Goal: Task Accomplishment & Management: Use online tool/utility

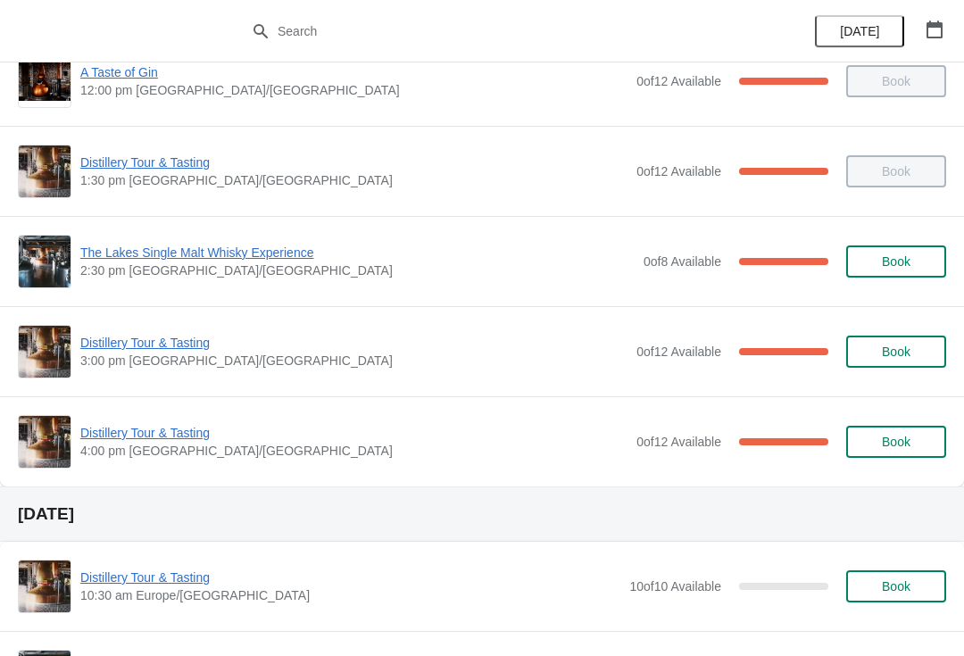
scroll to position [220, 0]
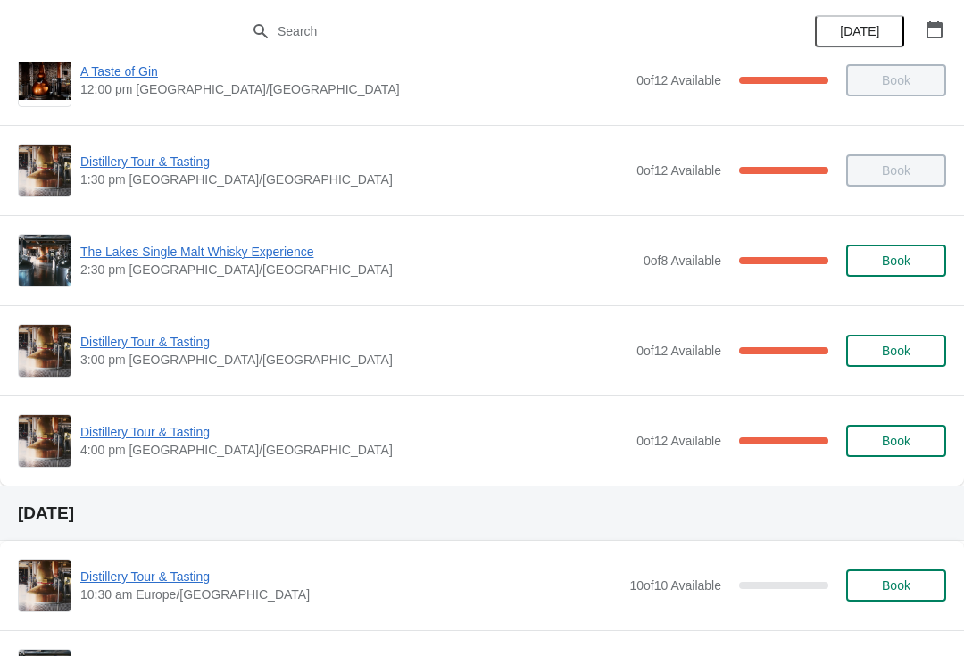
click at [158, 436] on span "Distillery Tour & Tasting" at bounding box center [353, 432] width 547 height 18
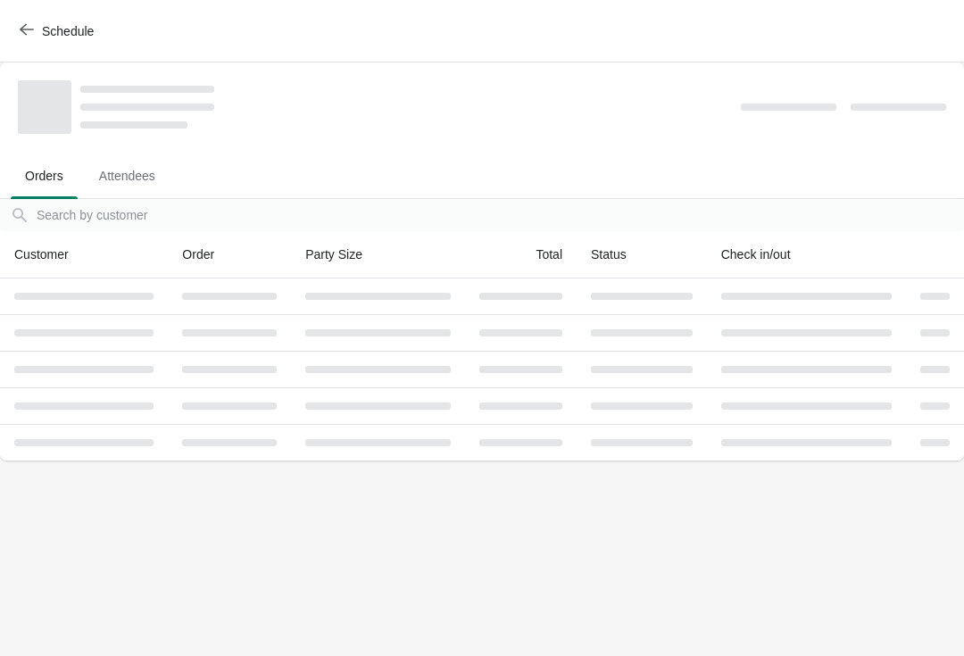
scroll to position [0, 0]
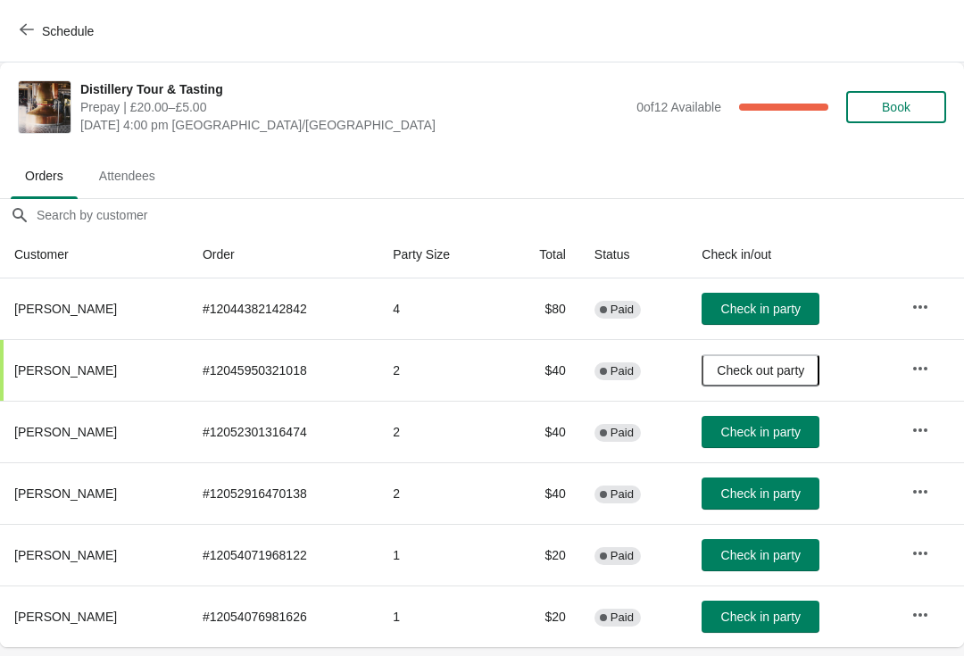
click at [908, 96] on button "Book" at bounding box center [897, 107] width 100 height 32
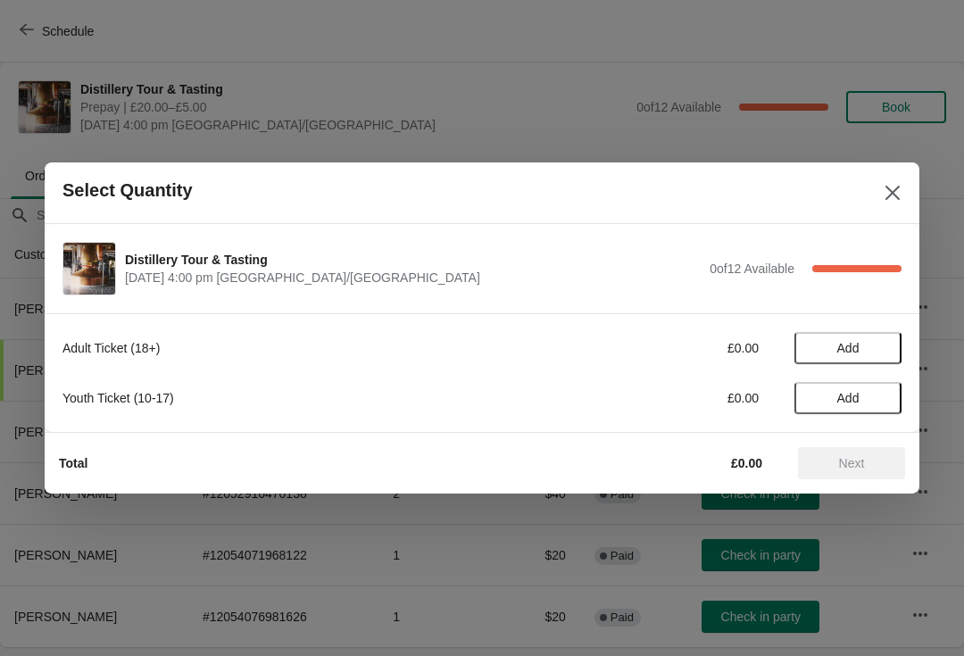
click at [872, 345] on span "Add" at bounding box center [848, 348] width 75 height 14
click at [876, 351] on icon at bounding box center [879, 348] width 19 height 19
click at [871, 346] on icon at bounding box center [879, 348] width 19 height 19
click at [858, 392] on span "Add" at bounding box center [849, 398] width 22 height 14
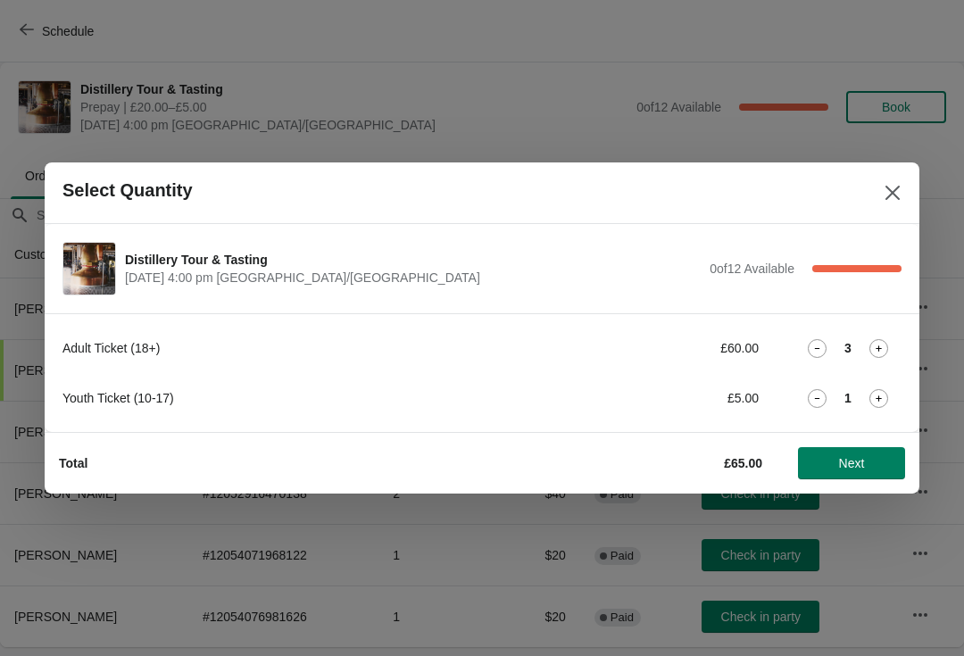
click at [865, 459] on span "Next" at bounding box center [852, 463] width 26 height 14
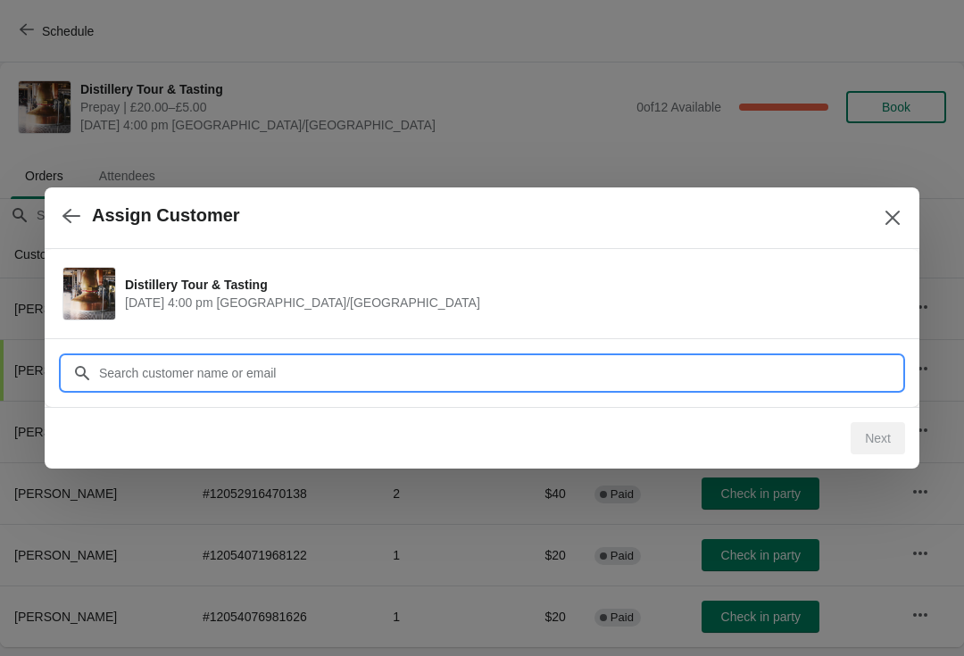
click at [401, 376] on input "Customer" at bounding box center [500, 373] width 804 height 32
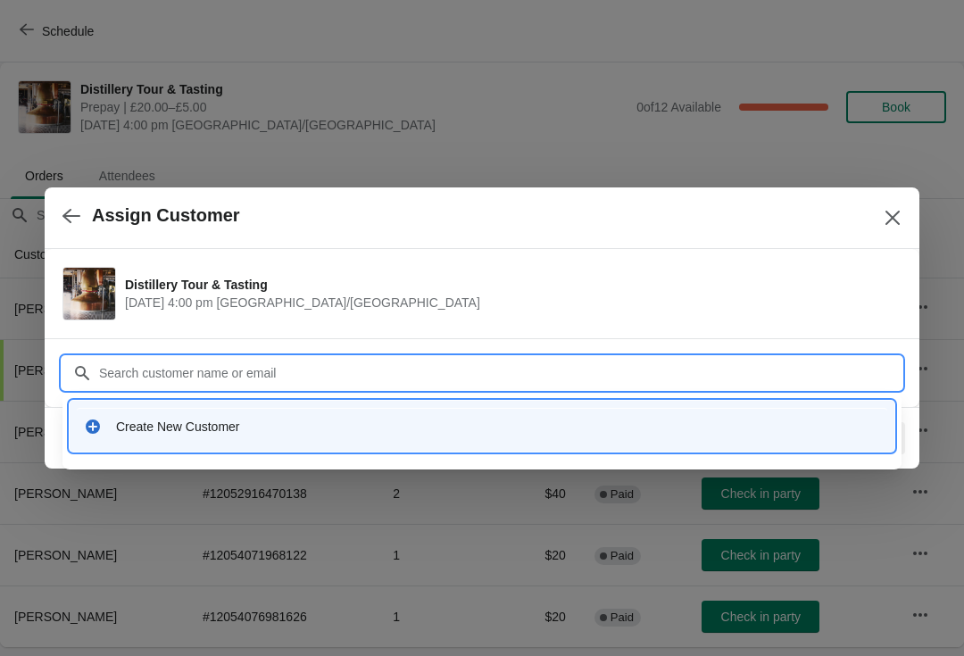
click at [271, 430] on div "Create New Customer" at bounding box center [498, 427] width 764 height 18
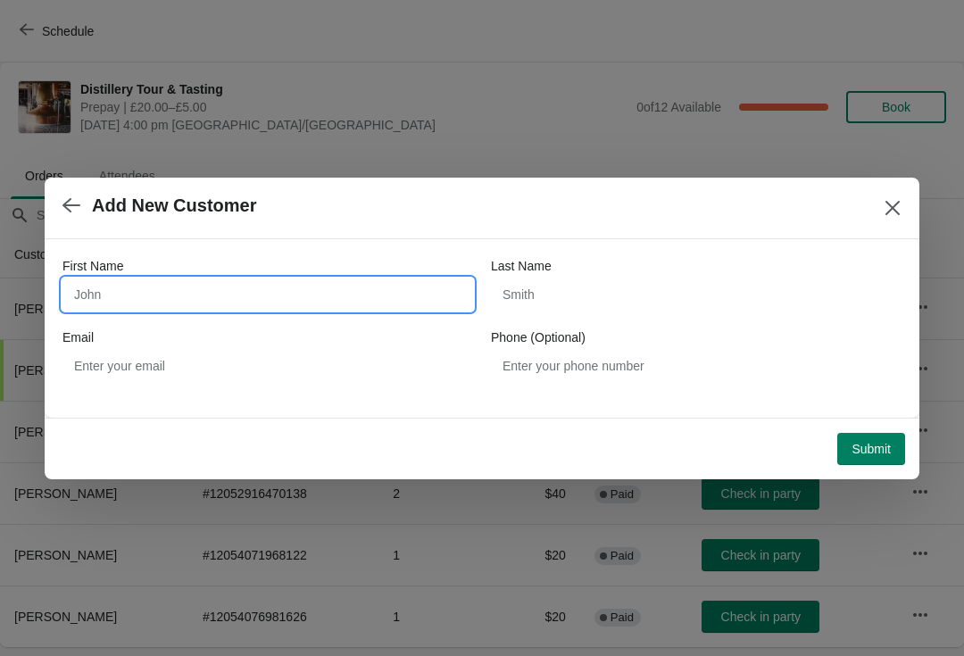
click at [134, 292] on input "First Name" at bounding box center [268, 295] width 411 height 32
type input "Andriy"
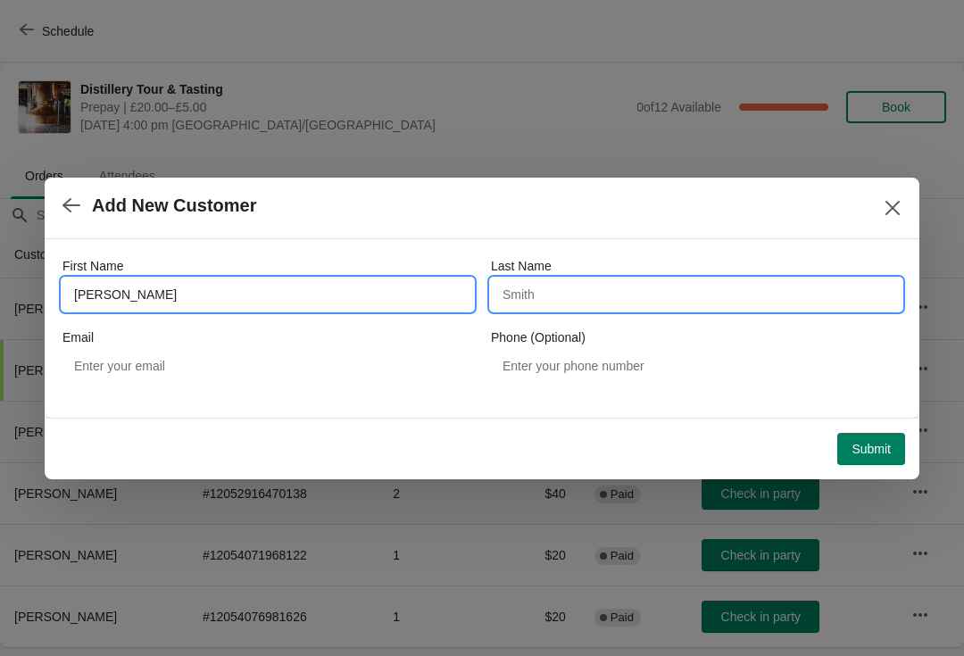
click at [555, 290] on input "Last Name" at bounding box center [696, 295] width 411 height 32
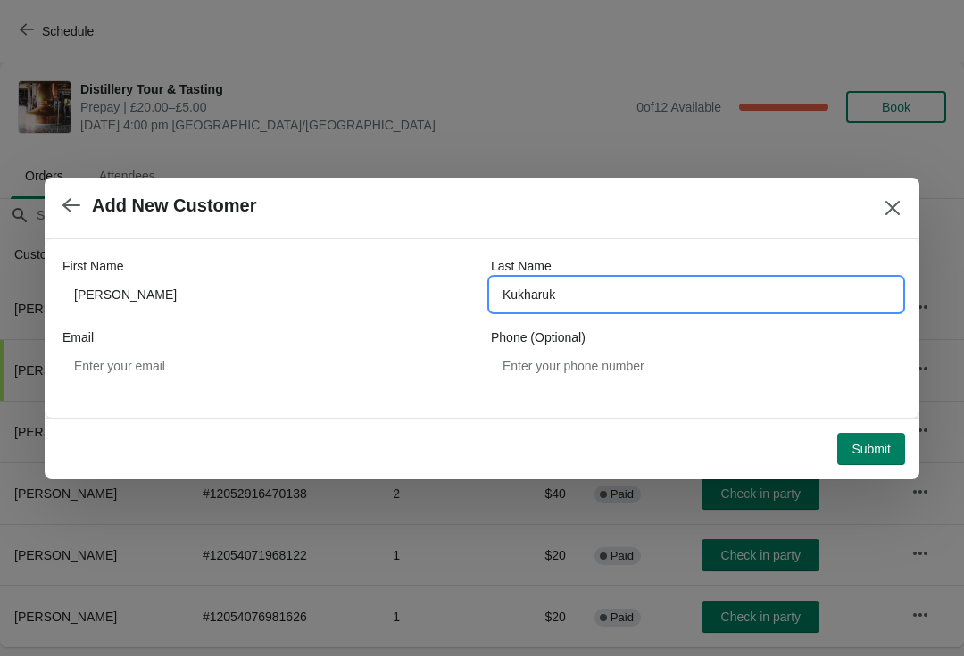
type input "Kukharuk"
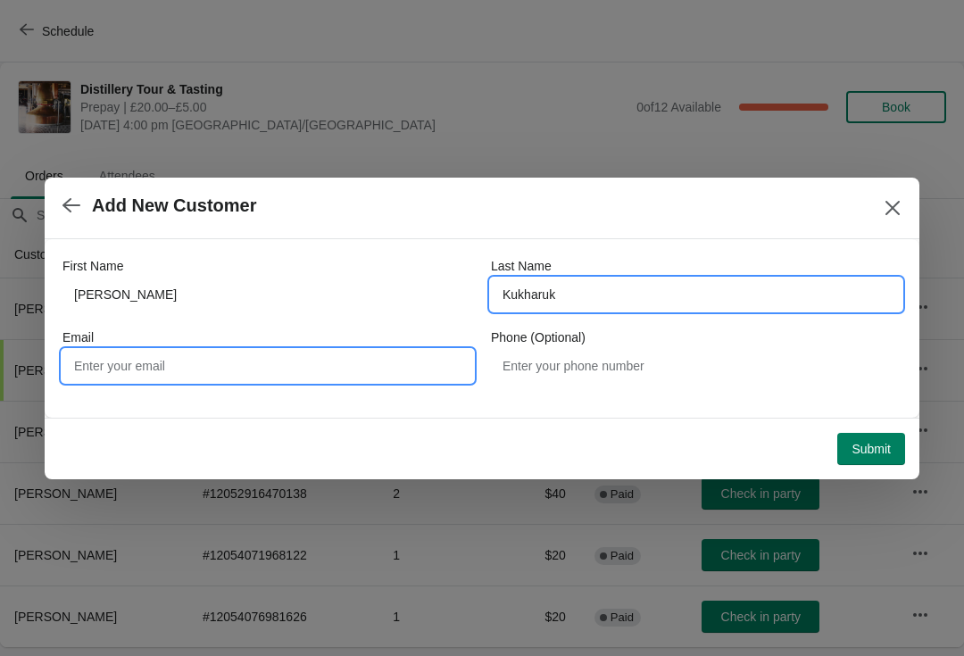
click at [201, 371] on input "Email" at bounding box center [268, 366] width 411 height 32
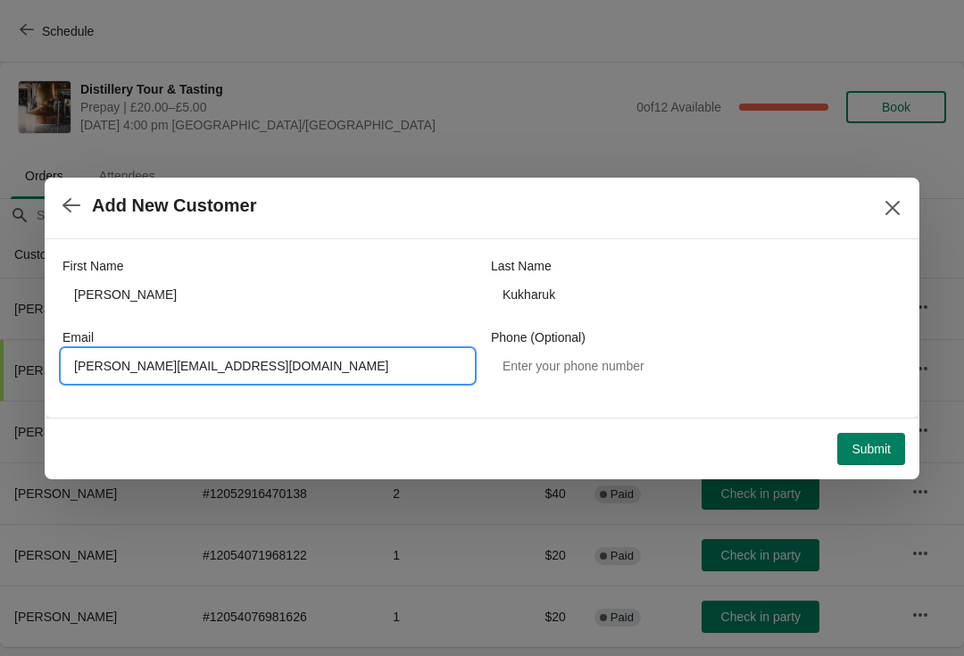
type input "Andriy.Kukharuk@gmail.com"
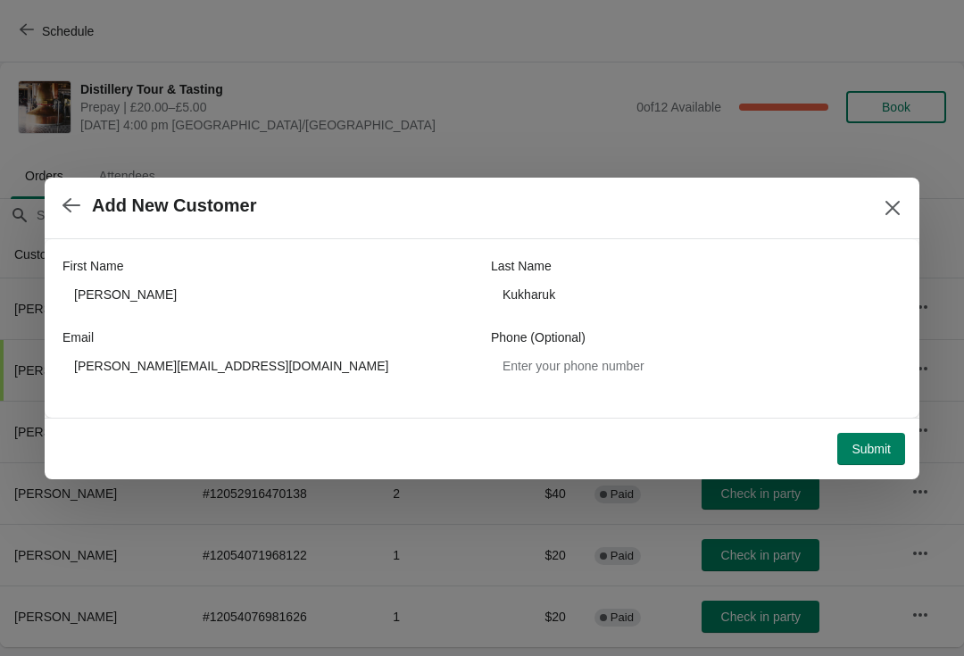
click at [871, 447] on span "Submit" at bounding box center [871, 449] width 39 height 14
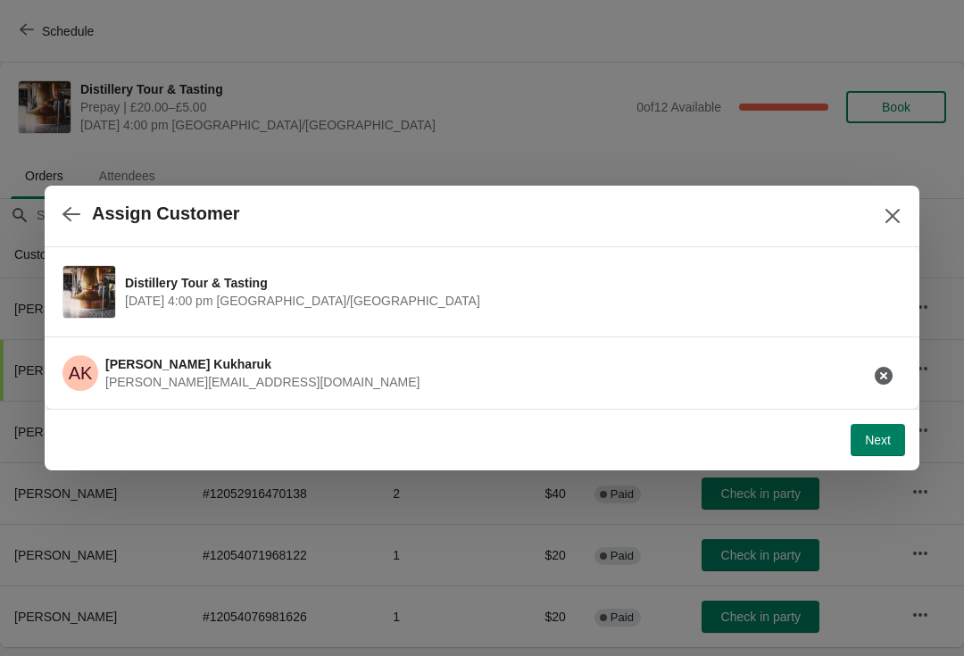
click at [881, 438] on span "Next" at bounding box center [878, 440] width 26 height 14
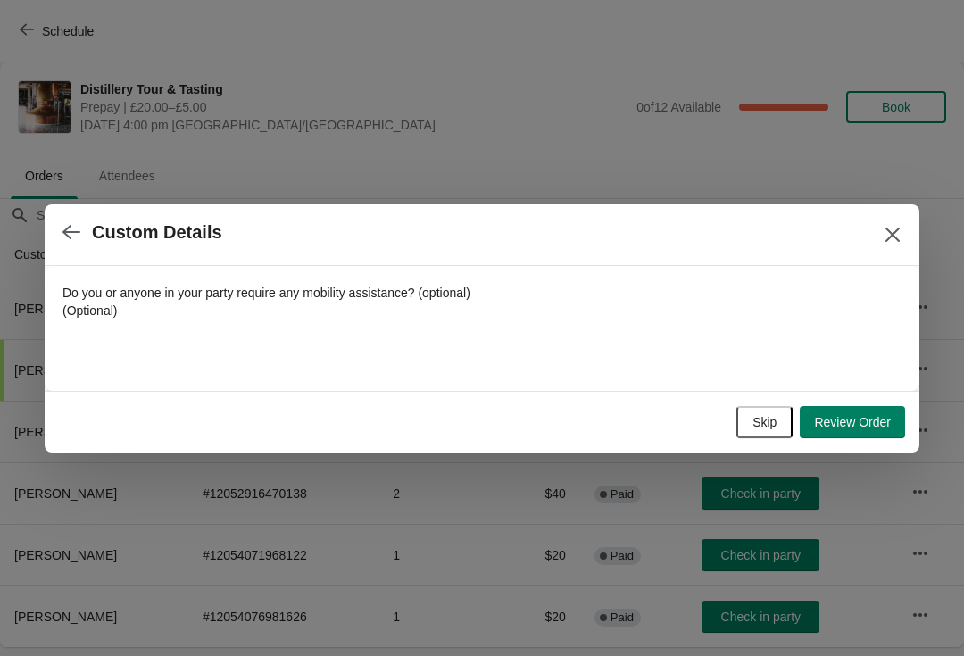
click at [870, 421] on span "Review Order" at bounding box center [852, 422] width 77 height 14
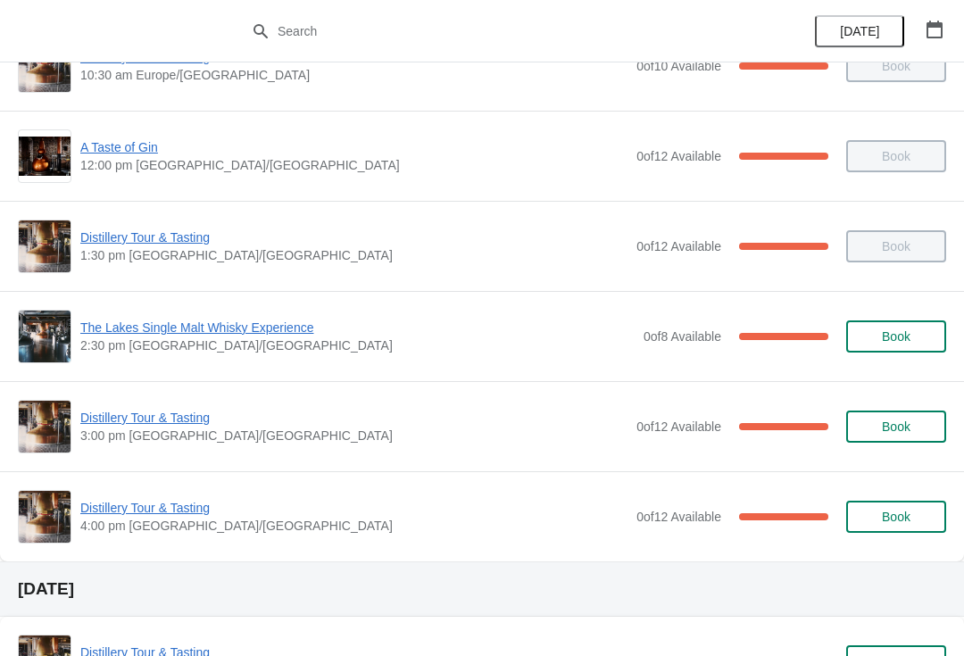
scroll to position [170, 0]
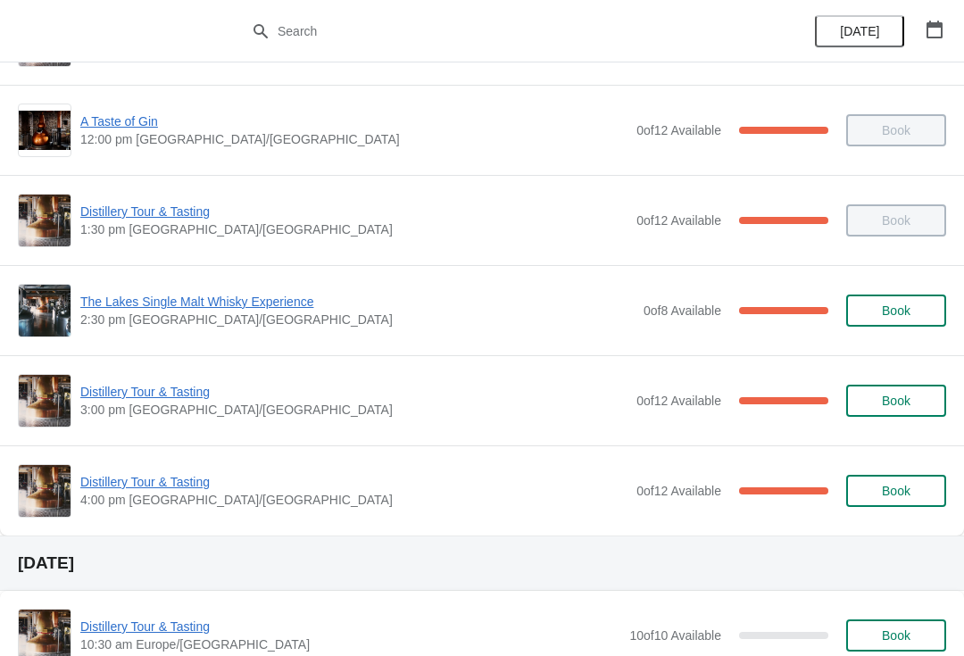
click at [161, 483] on span "Distillery Tour & Tasting" at bounding box center [353, 482] width 547 height 18
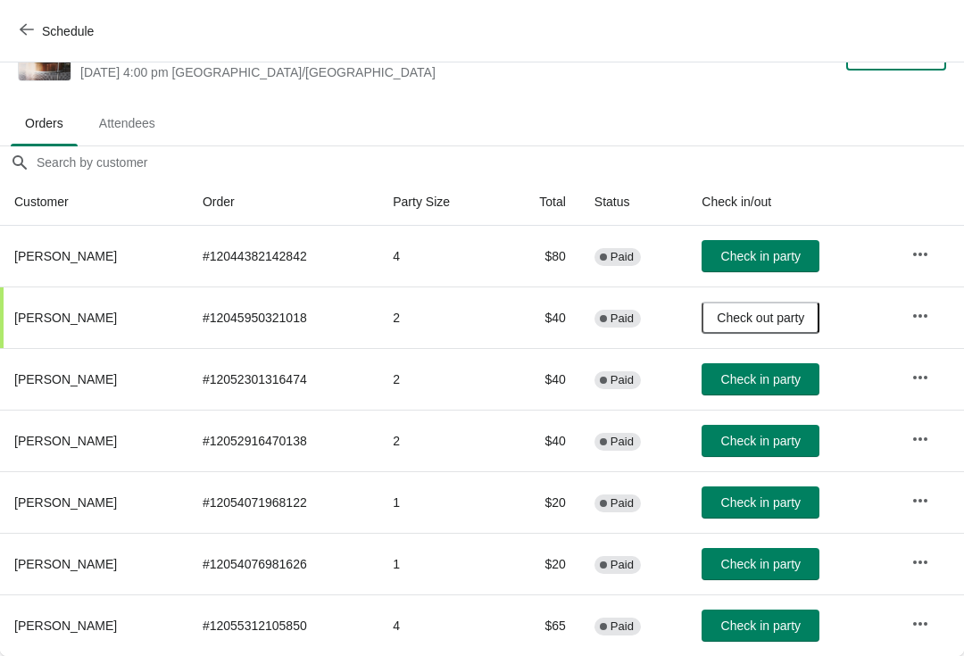
scroll to position [53, 0]
click at [789, 379] on span "Check in party" at bounding box center [761, 379] width 79 height 14
click at [775, 624] on span "Check in party" at bounding box center [761, 626] width 79 height 14
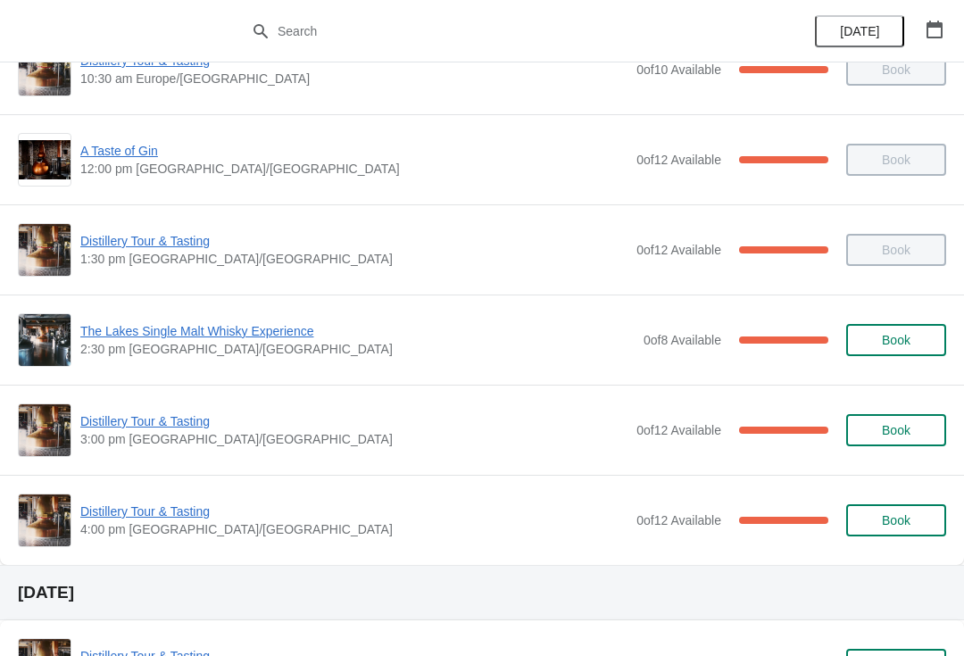
scroll to position [142, 0]
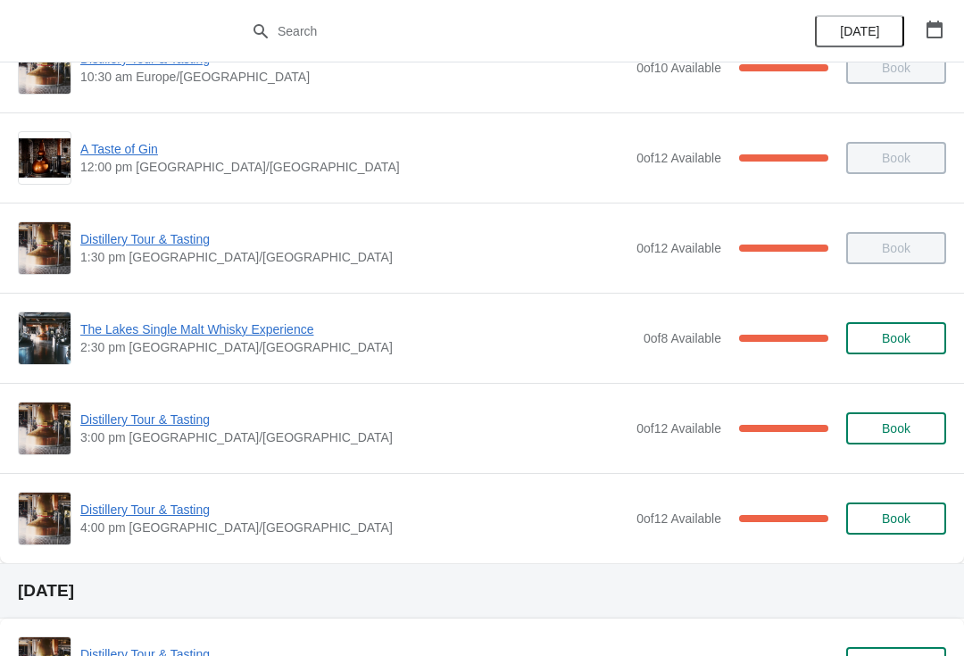
click at [150, 515] on span "Distillery Tour & Tasting" at bounding box center [353, 510] width 547 height 18
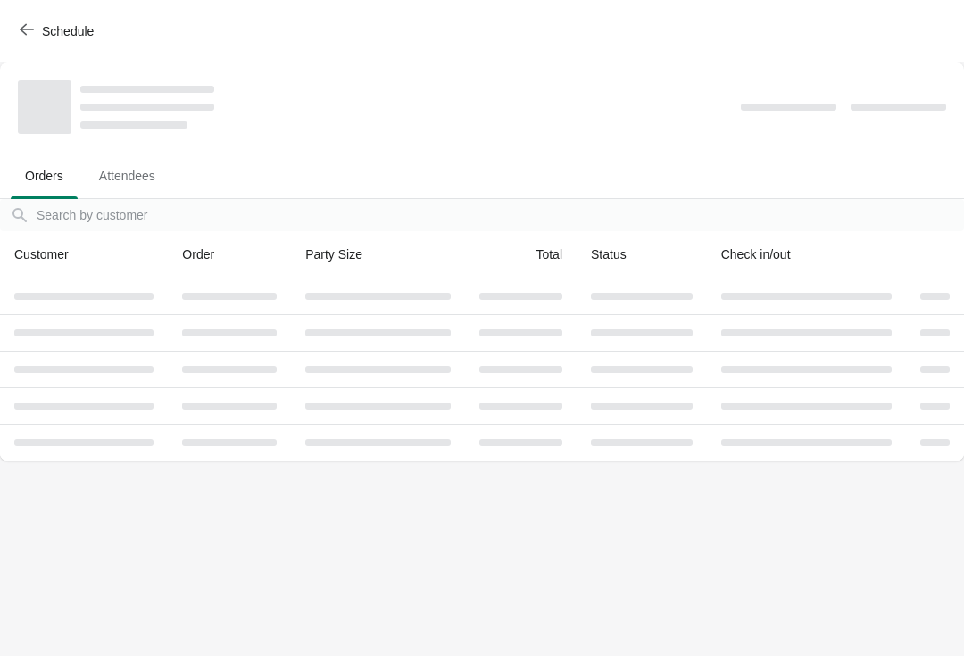
scroll to position [0, 0]
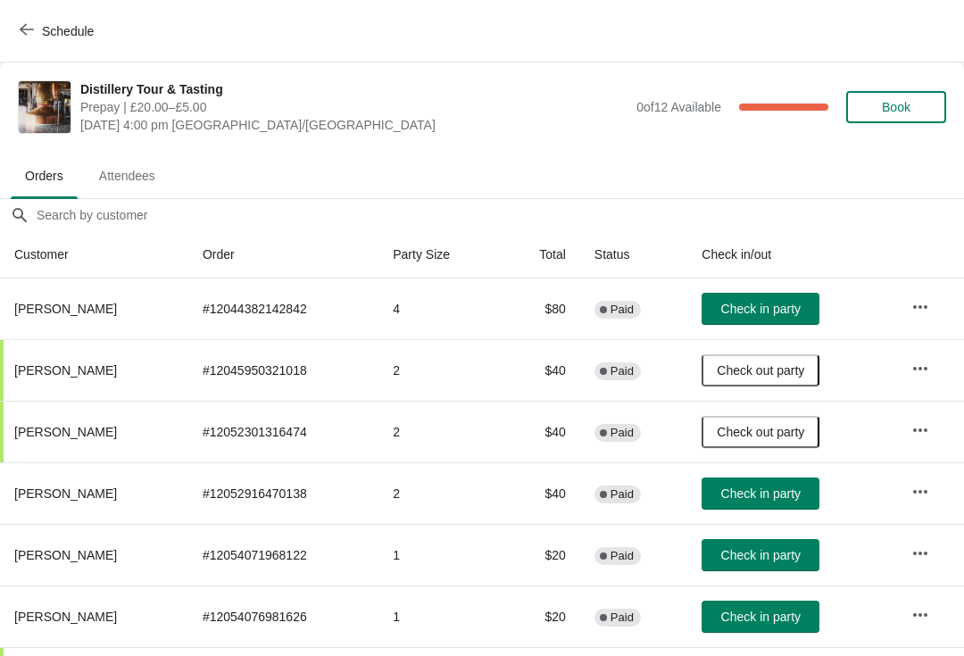
click at [729, 558] on span "Check in party" at bounding box center [761, 555] width 79 height 14
click at [756, 313] on span "Check in party" at bounding box center [761, 309] width 79 height 14
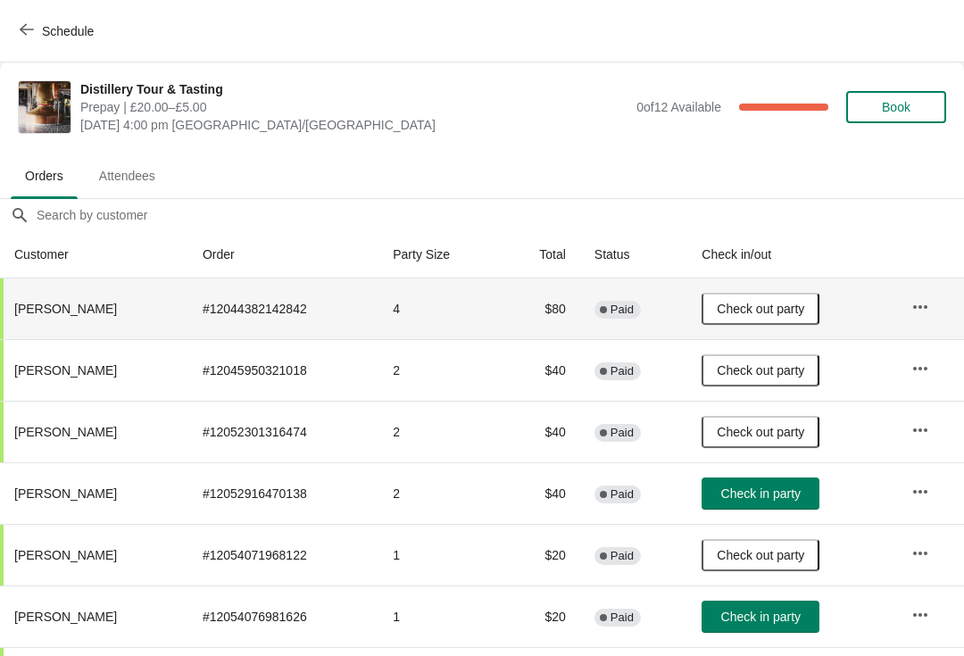
click at [775, 627] on button "Check in party" at bounding box center [761, 617] width 118 height 32
